Goal: Information Seeking & Learning: Learn about a topic

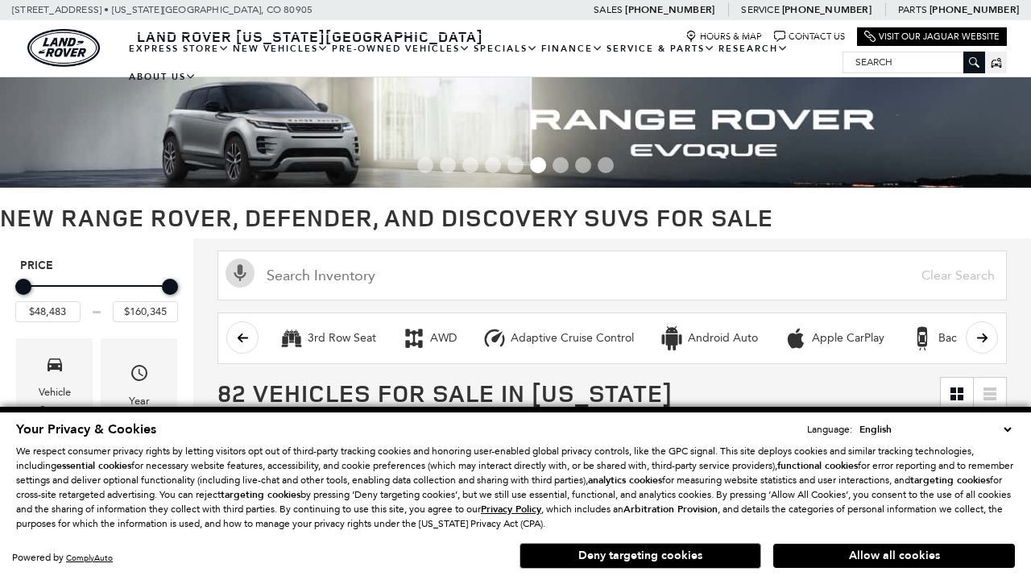
scroll to position [745, 0]
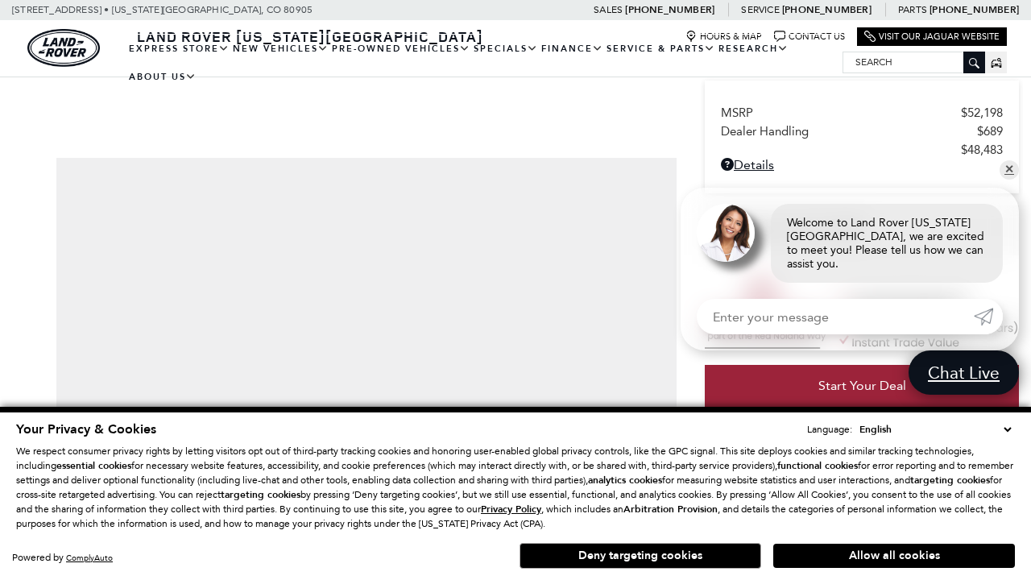
scroll to position [849, 0]
